Goal: Information Seeking & Learning: Learn about a topic

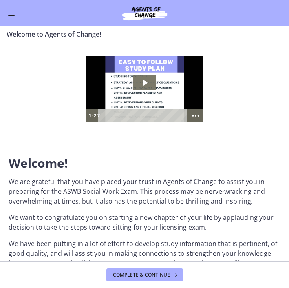
click at [13, 8] on button "Enable menu" at bounding box center [12, 13] width 10 height 10
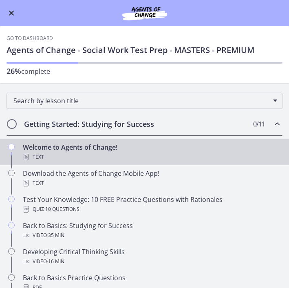
click at [108, 123] on h2 "Getting Started: Studying for Success" at bounding box center [136, 124] width 225 height 10
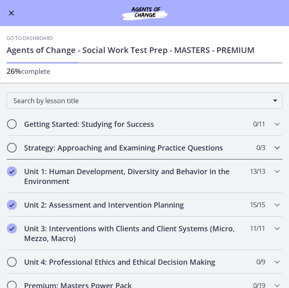
click at [108, 150] on h2 "Strategy: Approaching and Examining Practice Questions" at bounding box center [136, 148] width 225 height 10
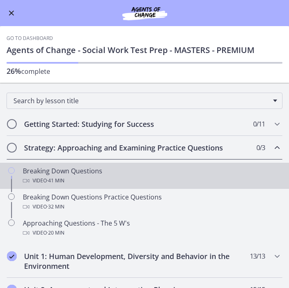
click at [78, 178] on div "Video · 41 min" at bounding box center [153, 181] width 260 height 10
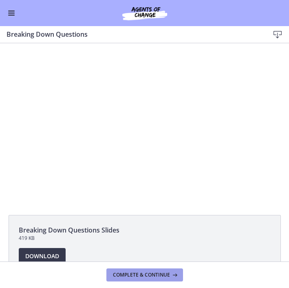
click at [139, 275] on span "Complete & continue" at bounding box center [141, 274] width 57 height 7
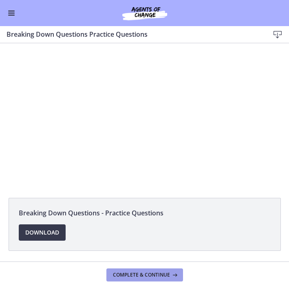
click at [150, 273] on span "Complete & continue" at bounding box center [141, 274] width 57 height 7
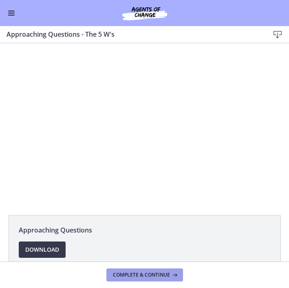
click at [140, 274] on span "Complete & continue" at bounding box center [141, 274] width 57 height 7
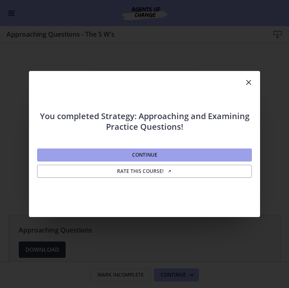
click at [159, 157] on button "Continue" at bounding box center [144, 154] width 215 height 13
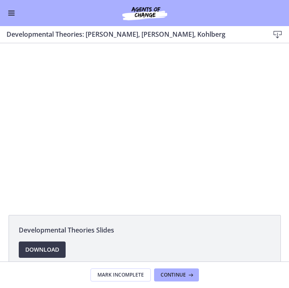
scroll to position [20, 0]
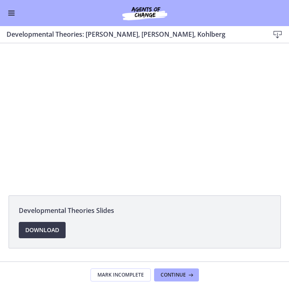
click at [9, 15] on span "Enable menu" at bounding box center [11, 15] width 7 height 1
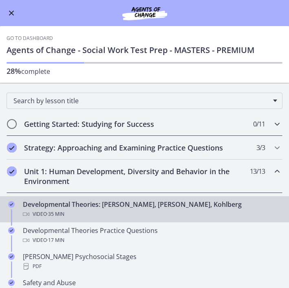
click at [75, 123] on h2 "Getting Started: Studying for Success" at bounding box center [136, 124] width 225 height 10
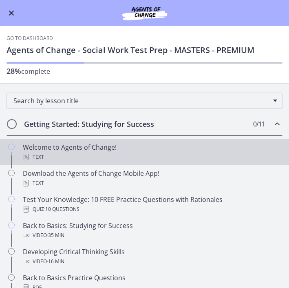
click at [97, 140] on link "Welcome to Agents of Change! Text" at bounding box center [144, 152] width 289 height 26
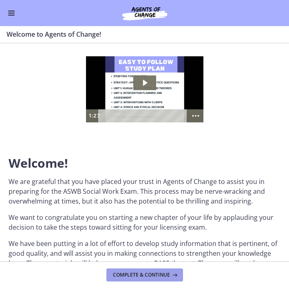
click at [151, 276] on span "Complete & continue" at bounding box center [141, 274] width 57 height 7
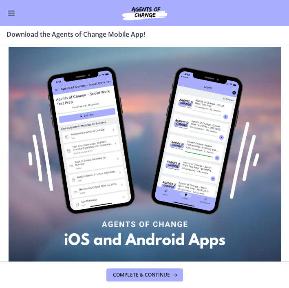
scroll to position [40, 0]
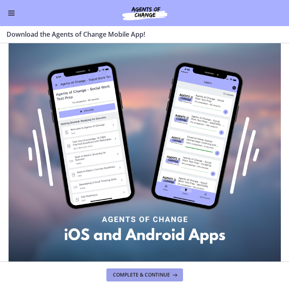
click at [147, 273] on span "Complete & continue" at bounding box center [141, 274] width 57 height 7
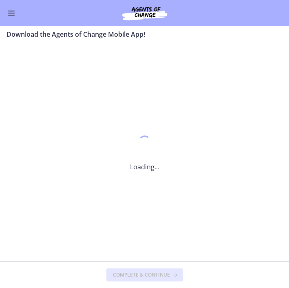
scroll to position [0, 0]
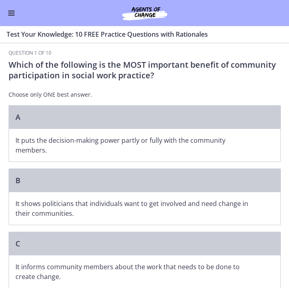
click at [12, 13] on span "Enable menu" at bounding box center [11, 13] width 7 height 1
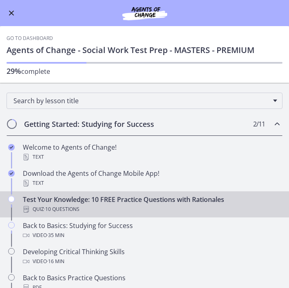
click at [14, 13] on button "Enable menu" at bounding box center [12, 13] width 10 height 10
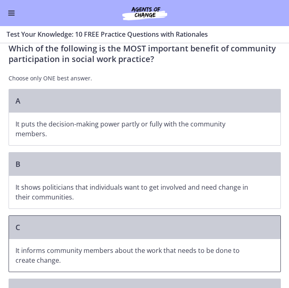
scroll to position [13, 0]
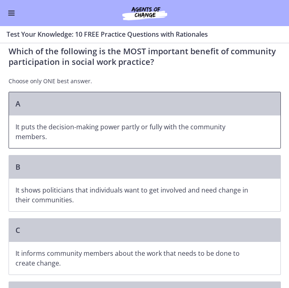
click at [59, 122] on p "It puts the decision-making power partly or fully with the community members." at bounding box center [136, 132] width 242 height 20
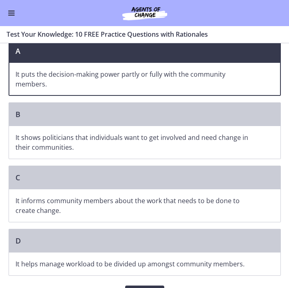
scroll to position [86, 0]
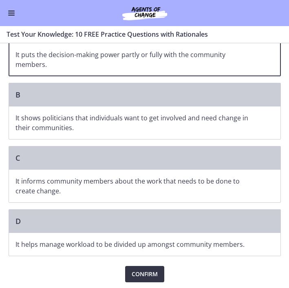
click at [145, 274] on span "Confirm" at bounding box center [145, 274] width 26 height 10
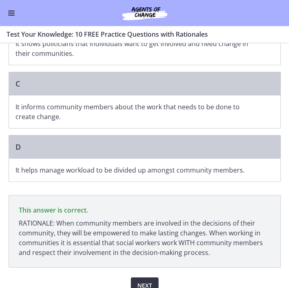
scroll to position [171, 0]
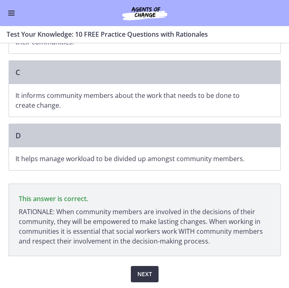
click at [148, 275] on span "Next" at bounding box center [144, 274] width 15 height 10
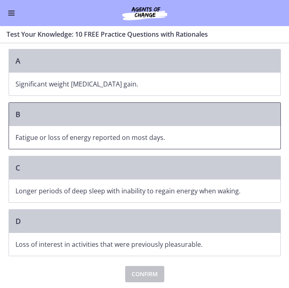
scroll to position [0, 0]
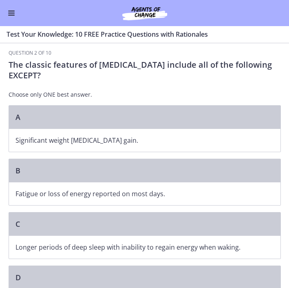
click at [11, 17] on button "Enable menu" at bounding box center [12, 13] width 10 height 10
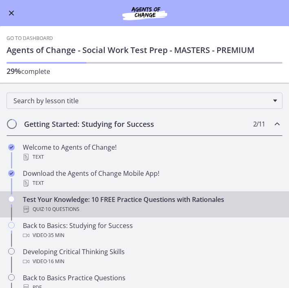
click at [7, 13] on button "Enable menu" at bounding box center [12, 13] width 10 height 10
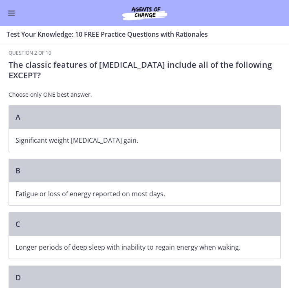
click at [12, 11] on button "Enable menu" at bounding box center [12, 13] width 10 height 10
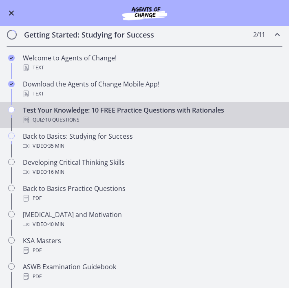
scroll to position [90, 0]
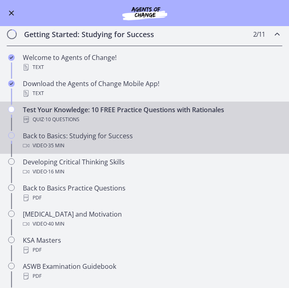
click at [95, 139] on div "Back to Basics: Studying for Success Video · 35 min" at bounding box center [153, 141] width 260 height 20
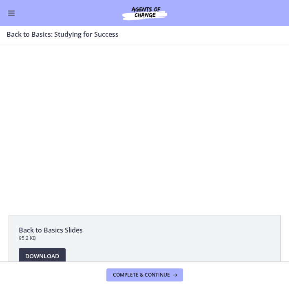
scroll to position [4, 0]
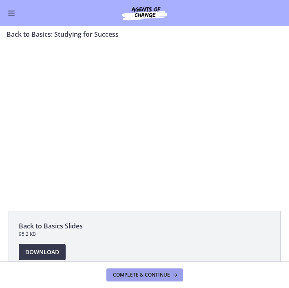
click at [143, 271] on span "Complete & continue" at bounding box center [141, 274] width 57 height 7
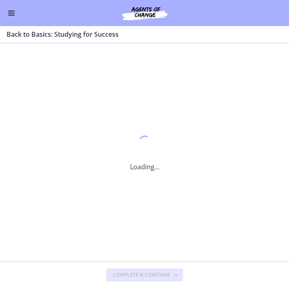
scroll to position [0, 0]
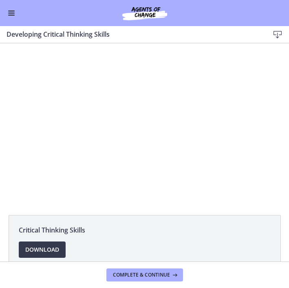
click at [11, 9] on button "Enable menu" at bounding box center [12, 13] width 10 height 10
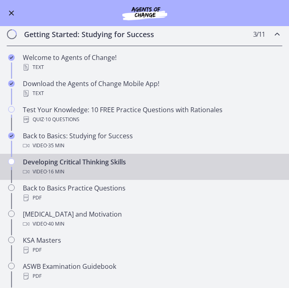
click at [231, 22] on div "Go to Dashboard" at bounding box center [144, 13] width 289 height 26
click at [15, 15] on button "Enable menu" at bounding box center [12, 13] width 10 height 10
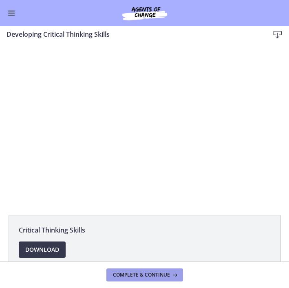
click at [152, 275] on span "Complete & continue" at bounding box center [141, 274] width 57 height 7
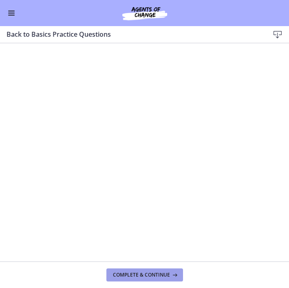
click at [149, 272] on span "Complete & continue" at bounding box center [141, 274] width 57 height 7
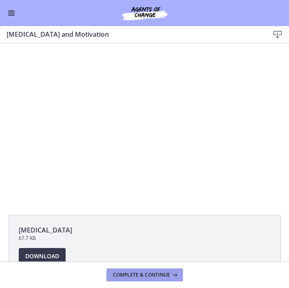
click at [143, 278] on button "Complete & continue" at bounding box center [144, 274] width 77 height 13
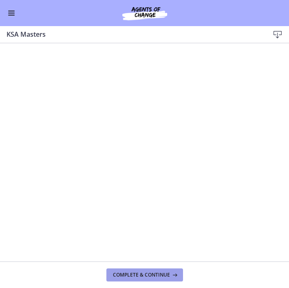
click at [145, 275] on span "Complete & continue" at bounding box center [141, 274] width 57 height 7
click at [145, 271] on span "Complete & continue" at bounding box center [141, 274] width 57 height 7
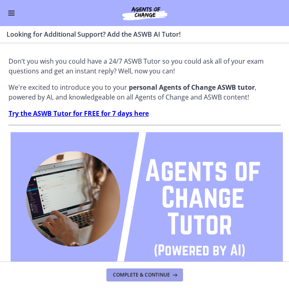
click at [145, 276] on span "Complete & continue" at bounding box center [141, 274] width 57 height 7
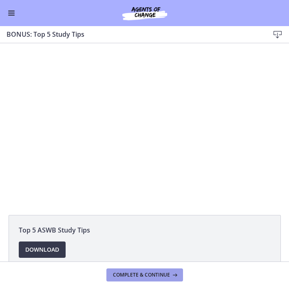
click at [143, 276] on span "Complete & continue" at bounding box center [141, 274] width 57 height 7
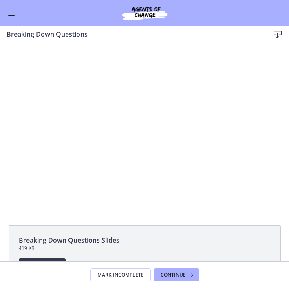
click at [11, 14] on button "Enable menu" at bounding box center [12, 13] width 10 height 10
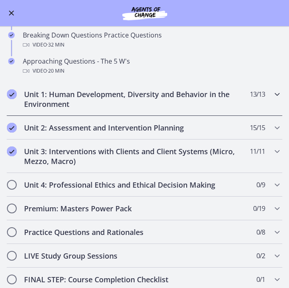
scroll to position [165, 0]
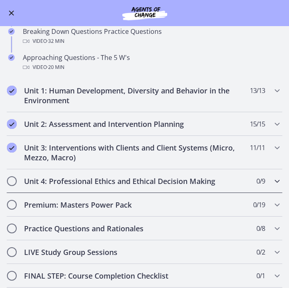
click at [85, 181] on h2 "Unit 4: Professional Ethics and Ethical Decision Making" at bounding box center [136, 181] width 225 height 10
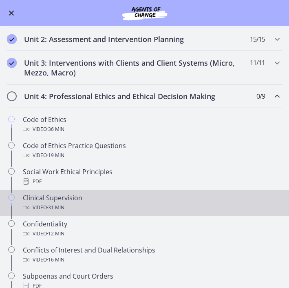
scroll to position [175, 0]
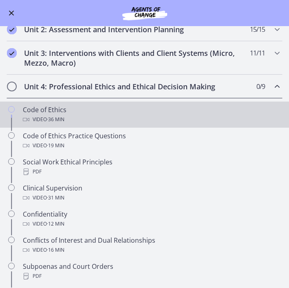
click at [83, 112] on div "Code of Ethics Video · 36 min" at bounding box center [153, 115] width 260 height 20
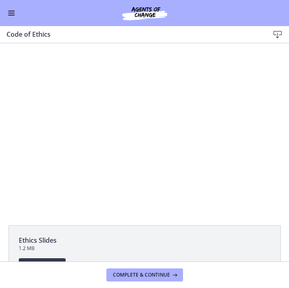
click at [276, 35] on icon at bounding box center [278, 35] width 10 height 10
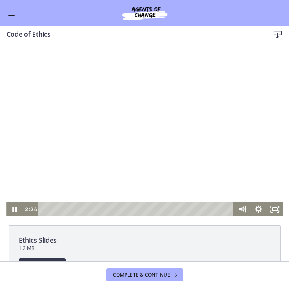
scroll to position [36, 0]
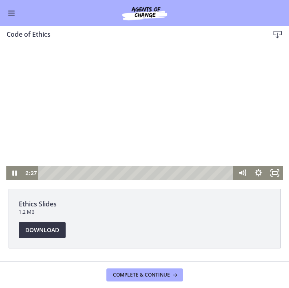
click at [48, 228] on span "Download Opens in a new window" at bounding box center [42, 230] width 34 height 10
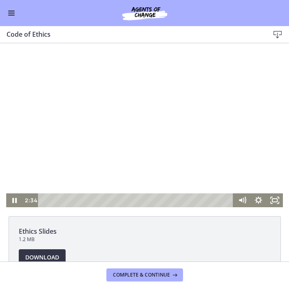
scroll to position [0, 0]
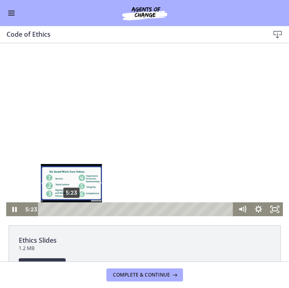
click at [71, 212] on div "5:23" at bounding box center [137, 209] width 186 height 14
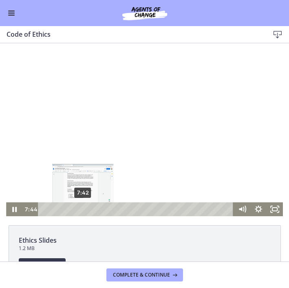
click at [83, 210] on div "Playbar" at bounding box center [83, 209] width 4 height 4
drag, startPoint x: 83, startPoint y: 210, endPoint x: 78, endPoint y: 211, distance: 4.6
click at [78, 211] on div "Playbar" at bounding box center [78, 209] width 4 height 4
drag, startPoint x: 80, startPoint y: 209, endPoint x: 87, endPoint y: 209, distance: 6.9
click at [87, 209] on div "Playbar" at bounding box center [86, 209] width 4 height 4
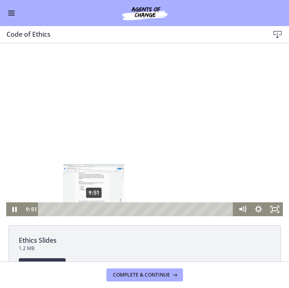
click at [94, 207] on div "9:51" at bounding box center [137, 209] width 186 height 14
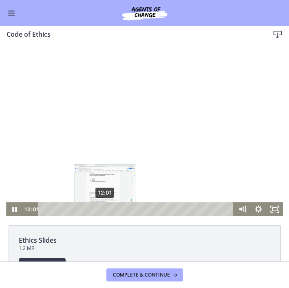
drag, startPoint x: 95, startPoint y: 209, endPoint x: 105, endPoint y: 207, distance: 10.3
click at [105, 208] on div "Playbar" at bounding box center [105, 209] width 4 height 4
drag, startPoint x: 104, startPoint y: 207, endPoint x: 112, endPoint y: 208, distance: 7.3
click at [112, 208] on div "Playbar" at bounding box center [109, 209] width 4 height 4
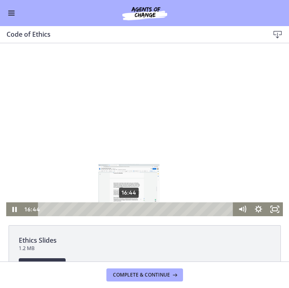
drag, startPoint x: 118, startPoint y: 209, endPoint x: 130, endPoint y: 211, distance: 11.9
click at [130, 211] on div "Playbar" at bounding box center [128, 209] width 4 height 4
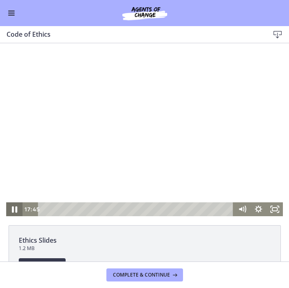
click at [14, 210] on icon "Pause" at bounding box center [14, 209] width 5 height 7
click at [13, 209] on icon "Play Video" at bounding box center [15, 209] width 5 height 7
click at [16, 209] on icon "Pause" at bounding box center [14, 209] width 4 height 5
click at [16, 209] on icon "Play Video" at bounding box center [15, 209] width 20 height 17
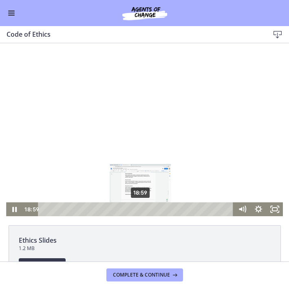
drag, startPoint x: 135, startPoint y: 207, endPoint x: 141, endPoint y: 207, distance: 5.3
click at [141, 207] on div "Playbar" at bounding box center [140, 209] width 4 height 4
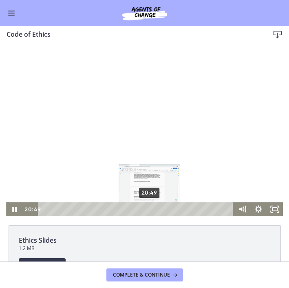
drag, startPoint x: 142, startPoint y: 210, endPoint x: 150, endPoint y: 210, distance: 8.1
click at [150, 210] on div "Playbar" at bounding box center [149, 209] width 4 height 4
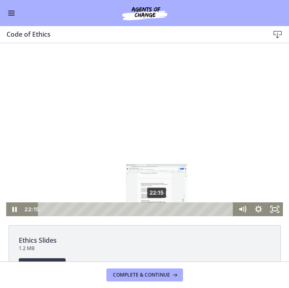
drag, startPoint x: 148, startPoint y: 207, endPoint x: 159, endPoint y: 208, distance: 11.0
click at [159, 208] on div "Playbar" at bounding box center [156, 209] width 4 height 4
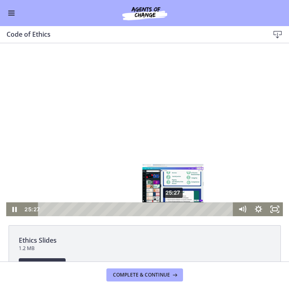
drag, startPoint x: 168, startPoint y: 209, endPoint x: 174, endPoint y: 209, distance: 6.1
click at [174, 209] on div "Playbar" at bounding box center [173, 209] width 4 height 4
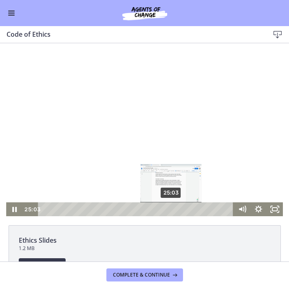
click at [172, 209] on div "Playbar" at bounding box center [171, 209] width 4 height 4
click at [173, 209] on div "Playbar" at bounding box center [172, 209] width 4 height 4
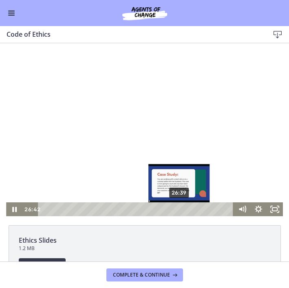
click at [180, 209] on div "Playbar" at bounding box center [179, 209] width 4 height 4
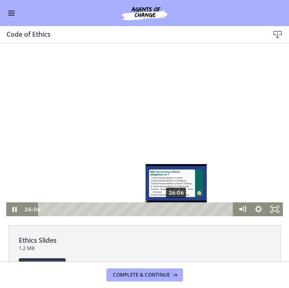
click at [176, 210] on div "Playbar" at bounding box center [176, 209] width 4 height 4
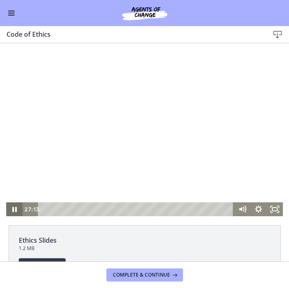
click at [14, 209] on icon "Pause" at bounding box center [14, 209] width 16 height 14
click at [15, 211] on icon "Play Video" at bounding box center [15, 209] width 20 height 17
click at [15, 210] on icon "Pause" at bounding box center [14, 209] width 5 height 7
click at [15, 210] on icon "Play Video" at bounding box center [15, 209] width 5 height 7
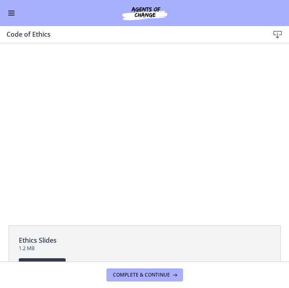
click at [24, 183] on div at bounding box center [144, 129] width 276 height 173
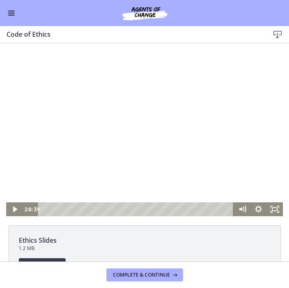
click at [23, 196] on div at bounding box center [144, 129] width 276 height 173
click at [14, 211] on icon "Pause" at bounding box center [14, 209] width 20 height 17
click at [16, 209] on icon "Play Video" at bounding box center [15, 209] width 4 height 6
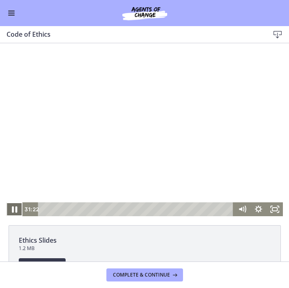
click at [14, 214] on icon "Pause" at bounding box center [14, 209] width 20 height 17
click at [11, 214] on icon "Play Video" at bounding box center [15, 209] width 16 height 14
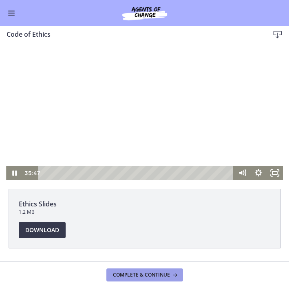
click at [145, 276] on span "Complete & continue" at bounding box center [141, 274] width 57 height 7
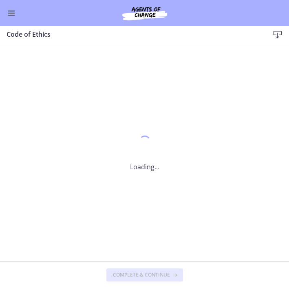
scroll to position [0, 0]
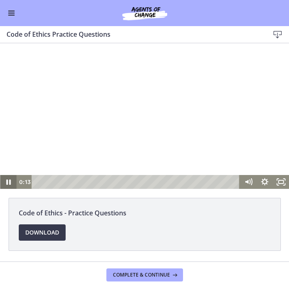
click at [10, 183] on icon "Pause" at bounding box center [8, 181] width 4 height 5
click at [8, 183] on icon "Play Video" at bounding box center [9, 182] width 4 height 6
click at [9, 181] on icon "Pause" at bounding box center [8, 182] width 16 height 14
click at [6, 184] on icon "Play Video" at bounding box center [9, 181] width 20 height 17
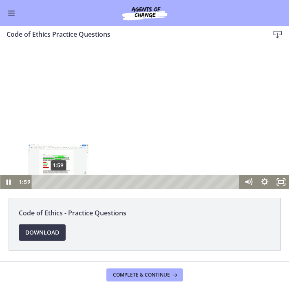
drag, startPoint x: 50, startPoint y: 180, endPoint x: 59, endPoint y: 182, distance: 9.2
click at [59, 182] on div "Playbar" at bounding box center [58, 181] width 4 height 4
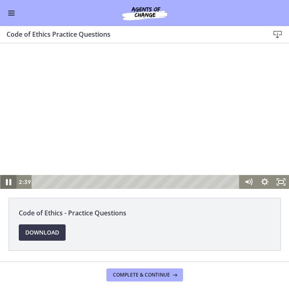
click at [9, 183] on icon "Pause" at bounding box center [8, 182] width 5 height 7
click at [6, 185] on icon "Play Video" at bounding box center [9, 181] width 20 height 17
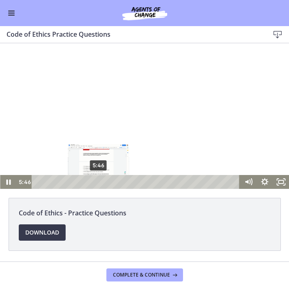
drag, startPoint x: 89, startPoint y: 181, endPoint x: 99, endPoint y: 183, distance: 9.6
click at [99, 183] on div "Playbar" at bounding box center [98, 181] width 4 height 4
click at [95, 181] on div "Playbar" at bounding box center [95, 181] width 4 height 4
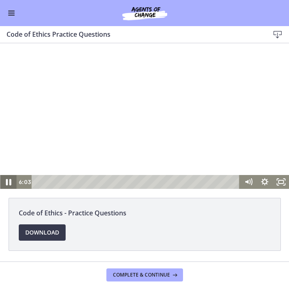
click at [7, 183] on icon "Pause" at bounding box center [8, 182] width 5 height 7
click at [9, 182] on icon "Play Video" at bounding box center [9, 182] width 4 height 6
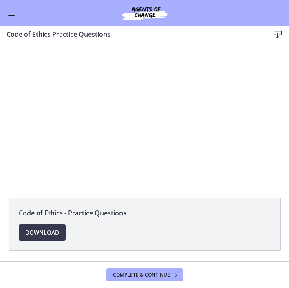
click at [93, 207] on li "Code of Ethics - Practice Questions Download Opens in a new window" at bounding box center [145, 224] width 272 height 53
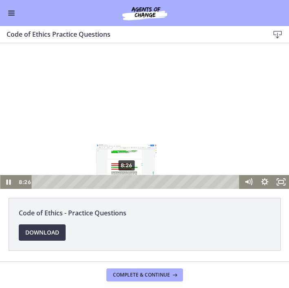
drag, startPoint x: 121, startPoint y: 182, endPoint x: 128, endPoint y: 182, distance: 6.9
click at [128, 182] on div "Playbar" at bounding box center [126, 181] width 4 height 4
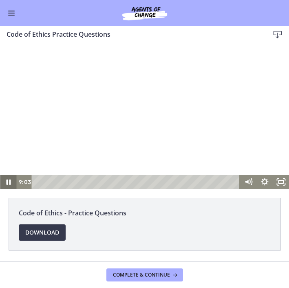
click at [11, 182] on icon "Pause" at bounding box center [8, 182] width 16 height 14
click at [7, 177] on icon "Play Video" at bounding box center [8, 182] width 16 height 14
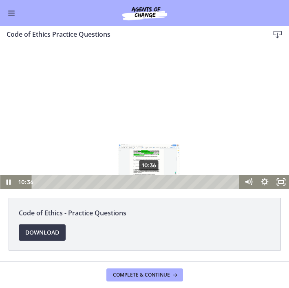
click at [150, 181] on div "10:36" at bounding box center [137, 182] width 198 height 14
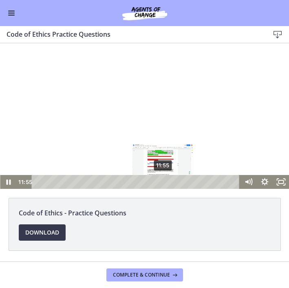
click at [163, 185] on div "11:55" at bounding box center [137, 182] width 198 height 14
click at [167, 181] on div "Playbar" at bounding box center [166, 181] width 4 height 4
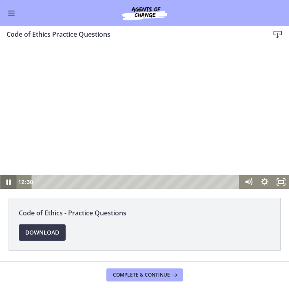
click at [9, 182] on icon "Pause" at bounding box center [8, 181] width 4 height 5
click at [9, 182] on icon "Play Video" at bounding box center [9, 181] width 5 height 7
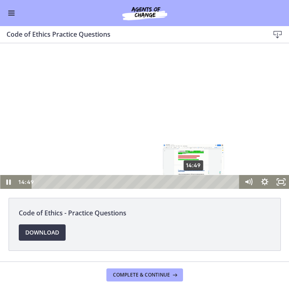
drag, startPoint x: 183, startPoint y: 180, endPoint x: 194, endPoint y: 181, distance: 10.6
click at [194, 181] on div "Playbar" at bounding box center [193, 181] width 4 height 4
click at [190, 181] on div "Playbar" at bounding box center [189, 181] width 4 height 4
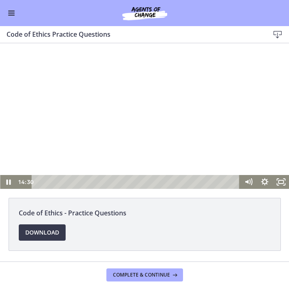
scroll to position [2, 0]
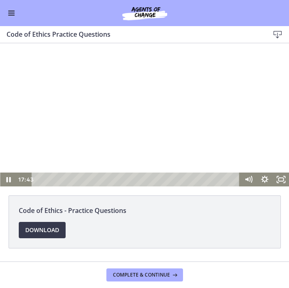
drag, startPoint x: 203, startPoint y: 180, endPoint x: 225, endPoint y: 188, distance: 23.1
click at [225, 186] on html "Click for sound @keyframes VOLUME_SMALL_WAVE_FLASH { 0% { opacity: 0; } 33% { o…" at bounding box center [144, 113] width 289 height 145
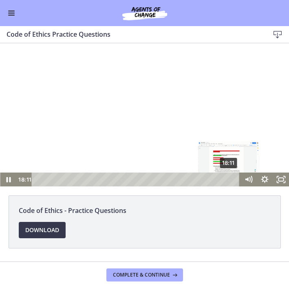
drag, startPoint x: 225, startPoint y: 178, endPoint x: 229, endPoint y: 179, distance: 4.6
click at [229, 179] on div "Playbar" at bounding box center [228, 179] width 4 height 4
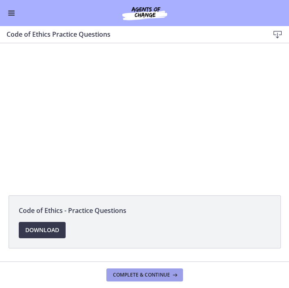
click at [147, 273] on span "Complete & continue" at bounding box center [141, 274] width 57 height 7
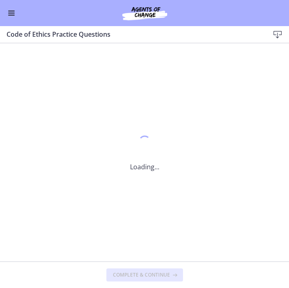
scroll to position [0, 0]
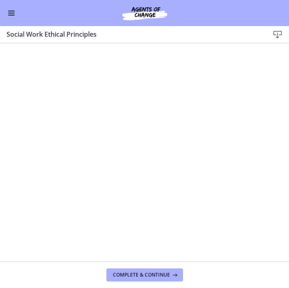
click at [280, 31] on icon at bounding box center [278, 35] width 10 height 10
click at [150, 279] on button "Complete & continue" at bounding box center [144, 274] width 77 height 13
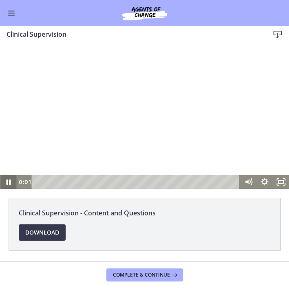
click at [12, 180] on icon "Pause" at bounding box center [8, 182] width 16 height 14
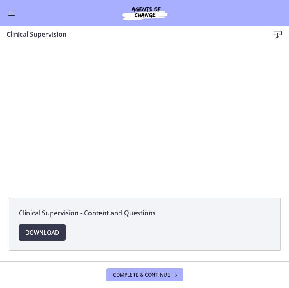
click at [11, 13] on button "Enable menu" at bounding box center [12, 13] width 10 height 10
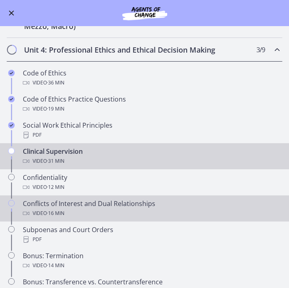
scroll to position [211, 0]
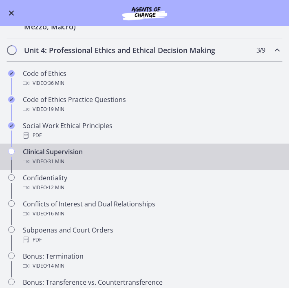
click at [275, 50] on icon "Chapters" at bounding box center [277, 50] width 10 height 10
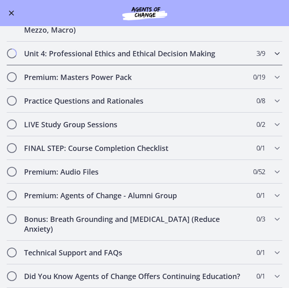
scroll to position [198, 0]
